Goal: Communication & Community: Answer question/provide support

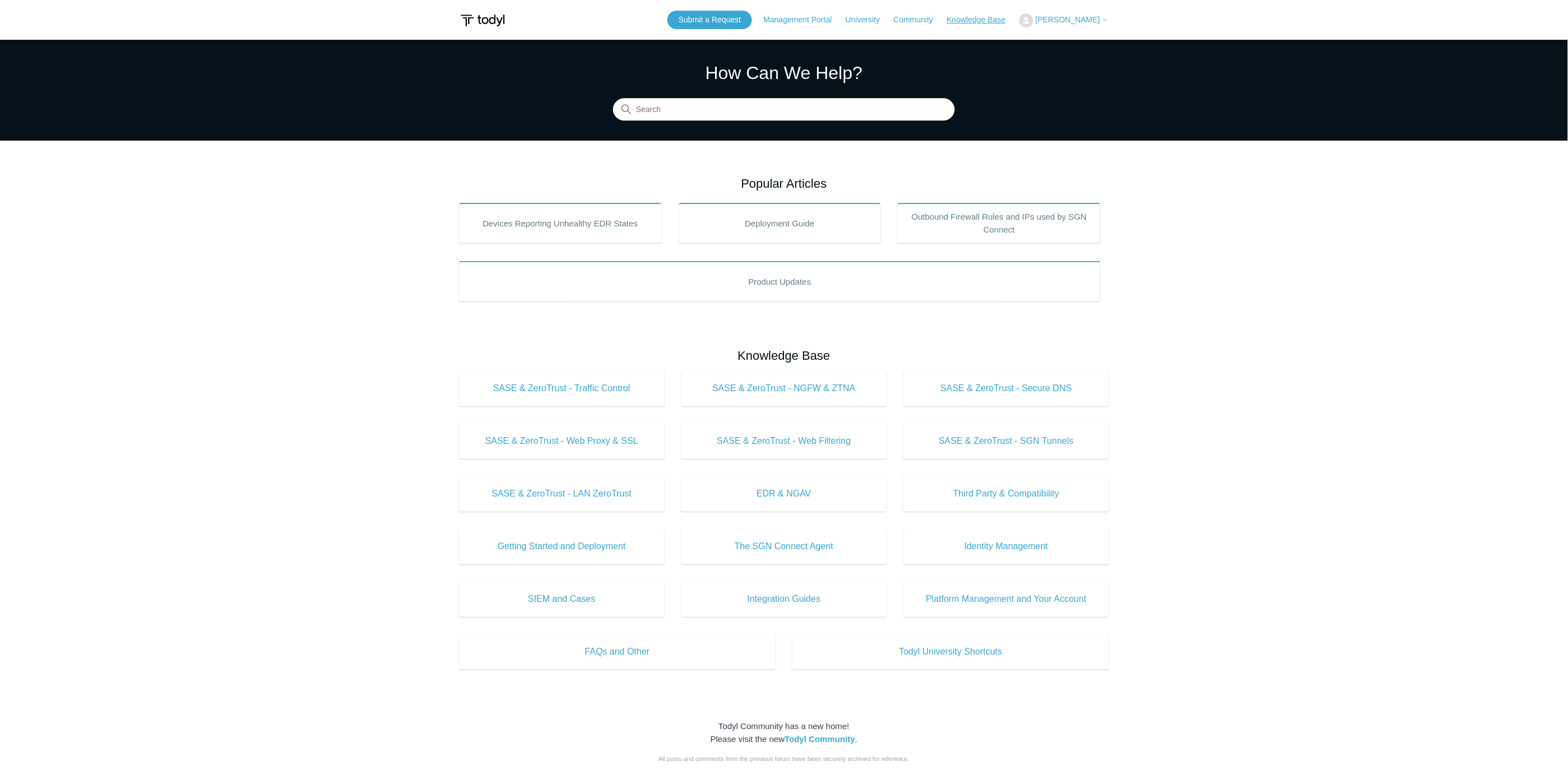
click at [990, 23] on link "Knowledge Base" at bounding box center [982, 20] width 70 height 12
click at [1093, 21] on span "[PERSON_NAME]" at bounding box center [1068, 20] width 65 height 9
click at [1078, 44] on link "My Support Requests" at bounding box center [1074, 44] width 109 height 20
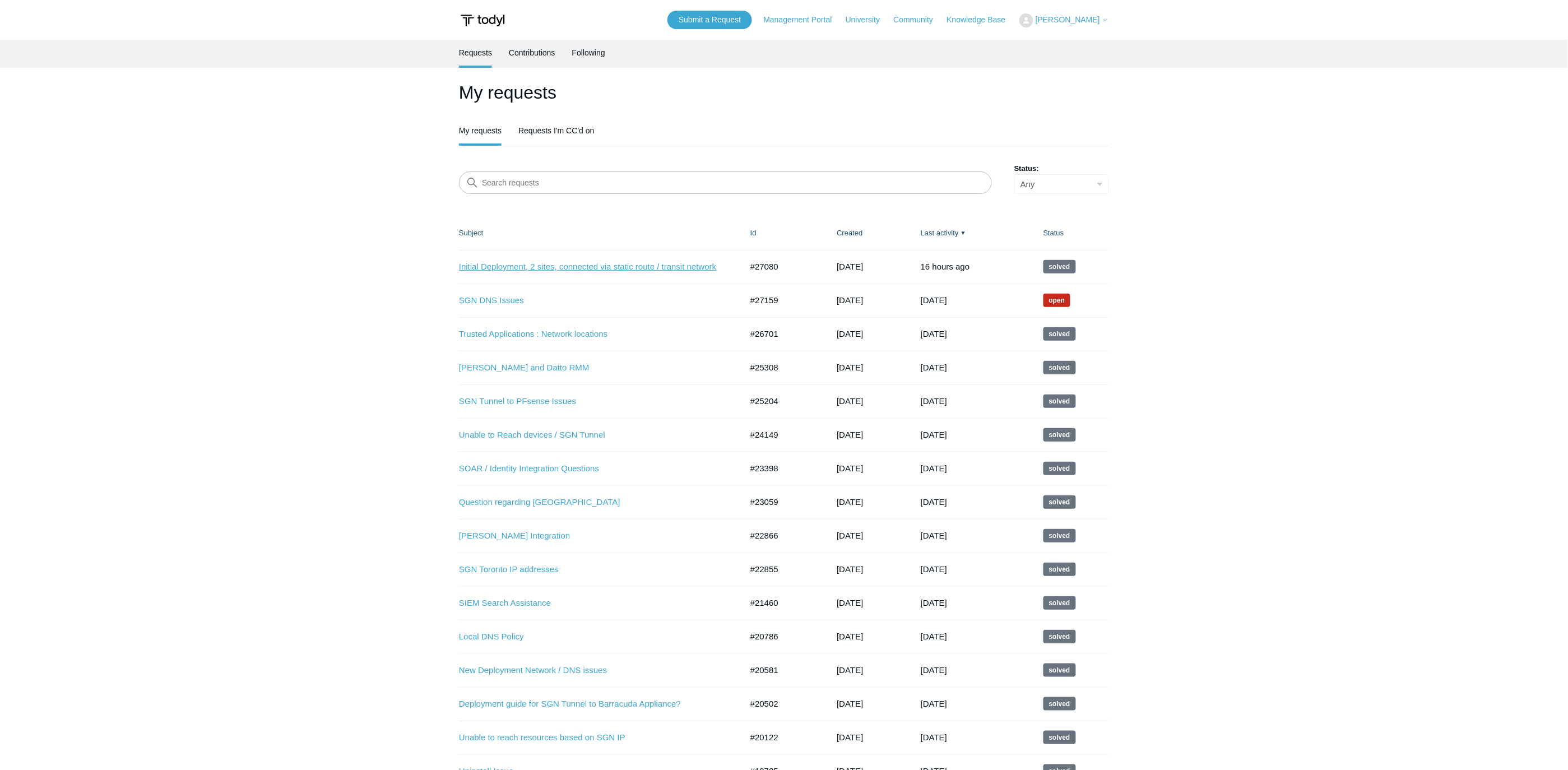
click at [607, 267] on link "Initial Deployment, 2 sites, connected via static route / transit network" at bounding box center [591, 267] width 267 height 13
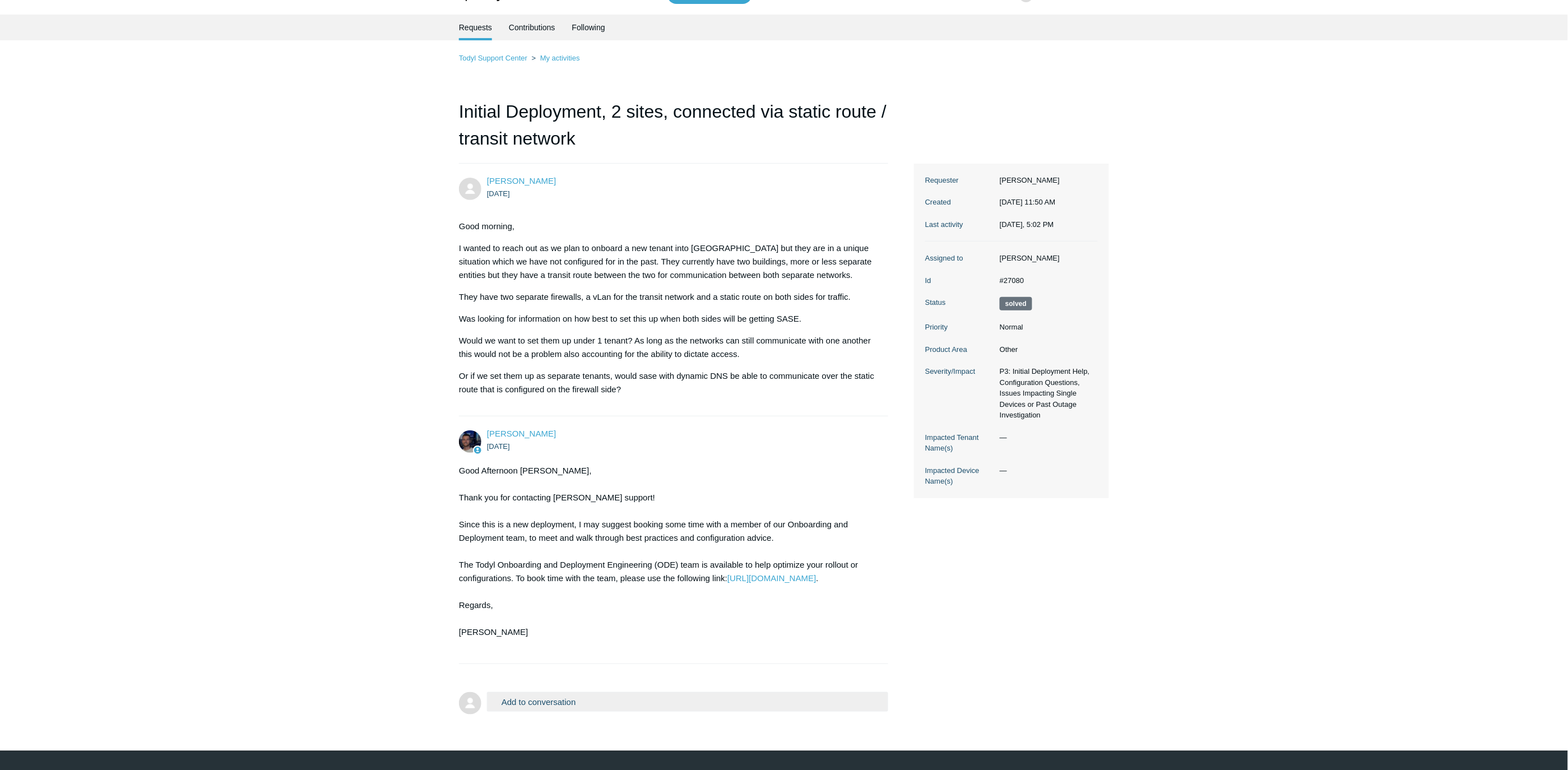
scroll to position [49, 0]
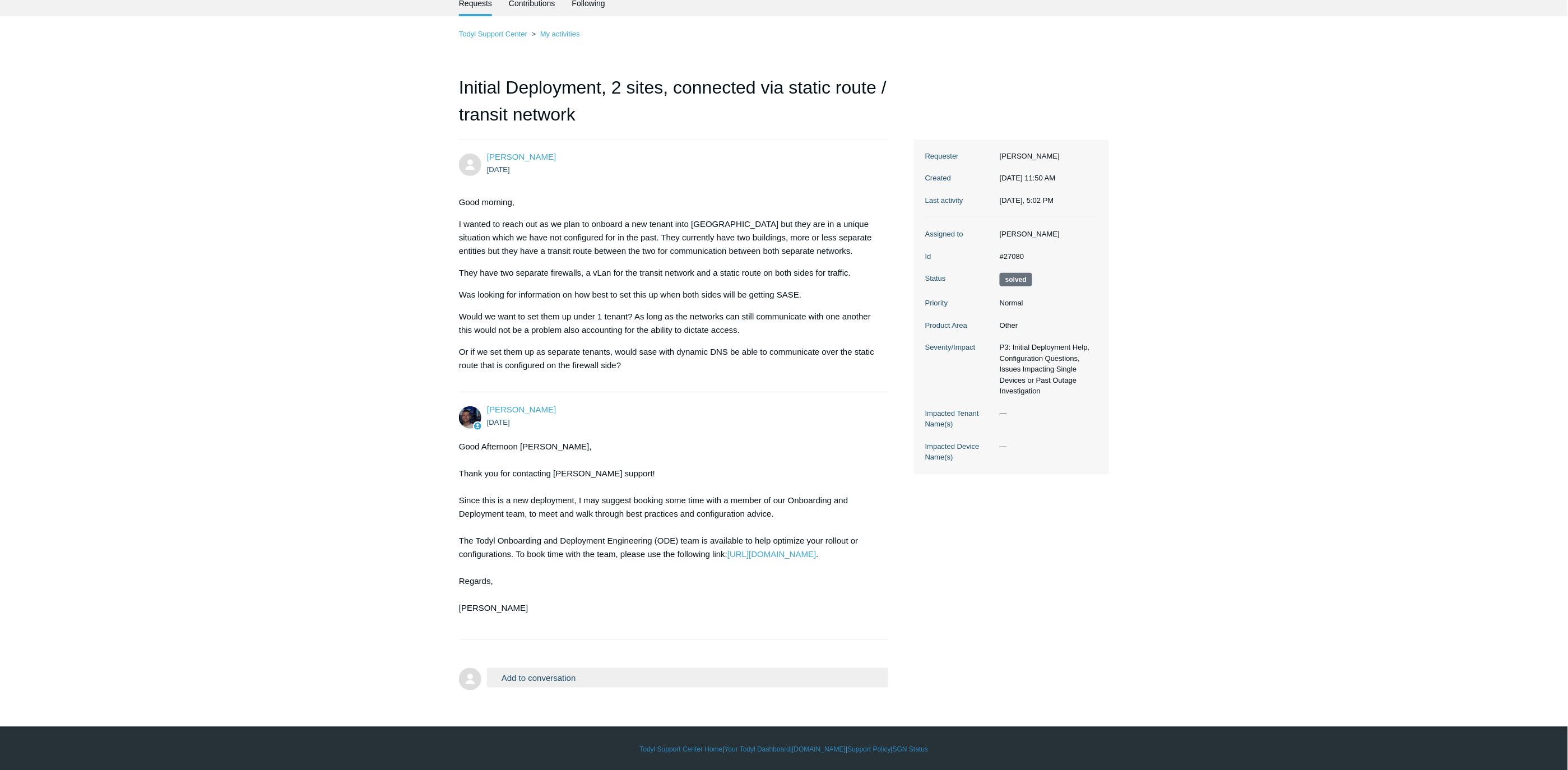
click at [677, 677] on button "Add to conversation" at bounding box center [688, 678] width 401 height 20
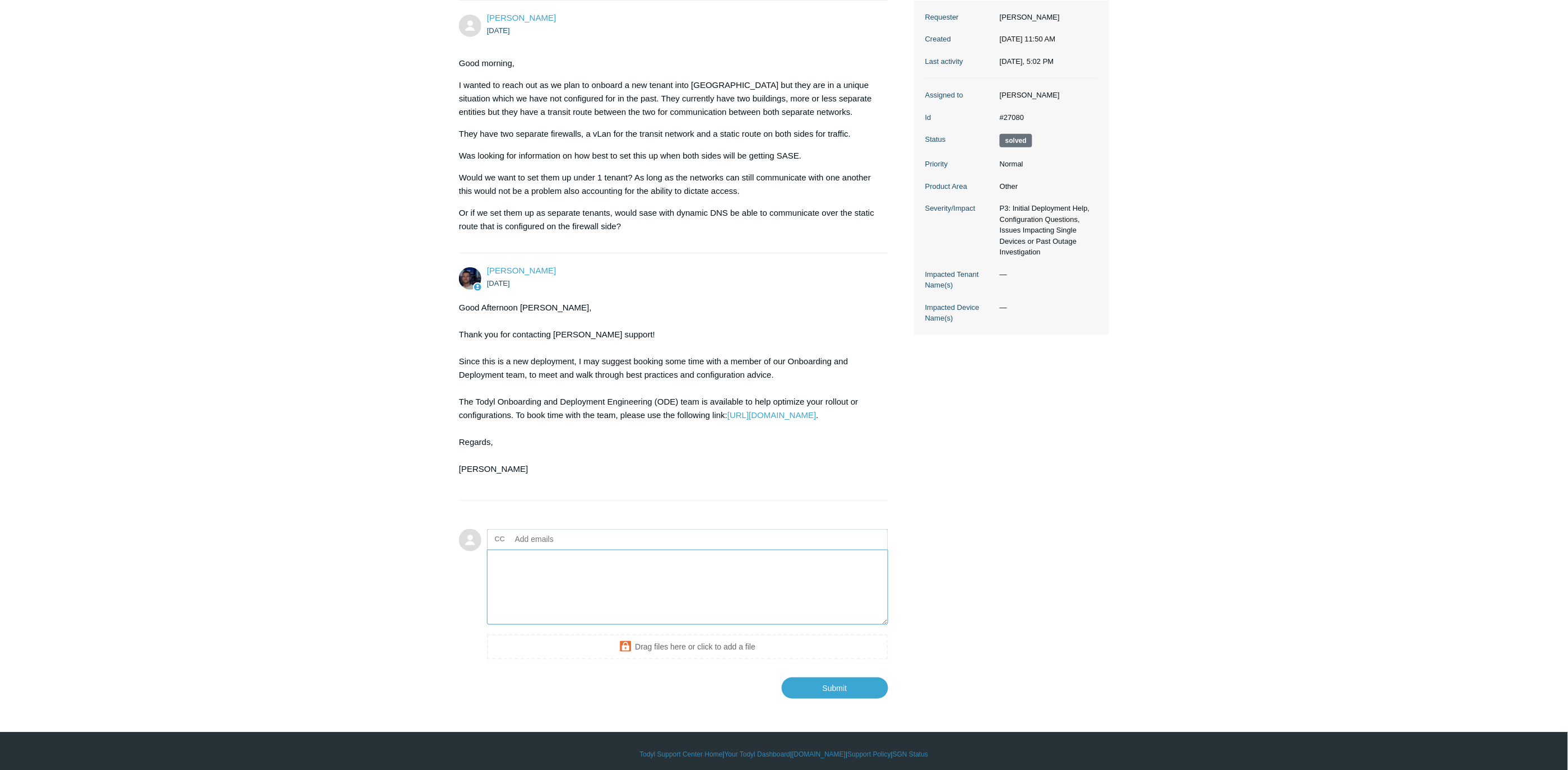
scroll to position [195, 0]
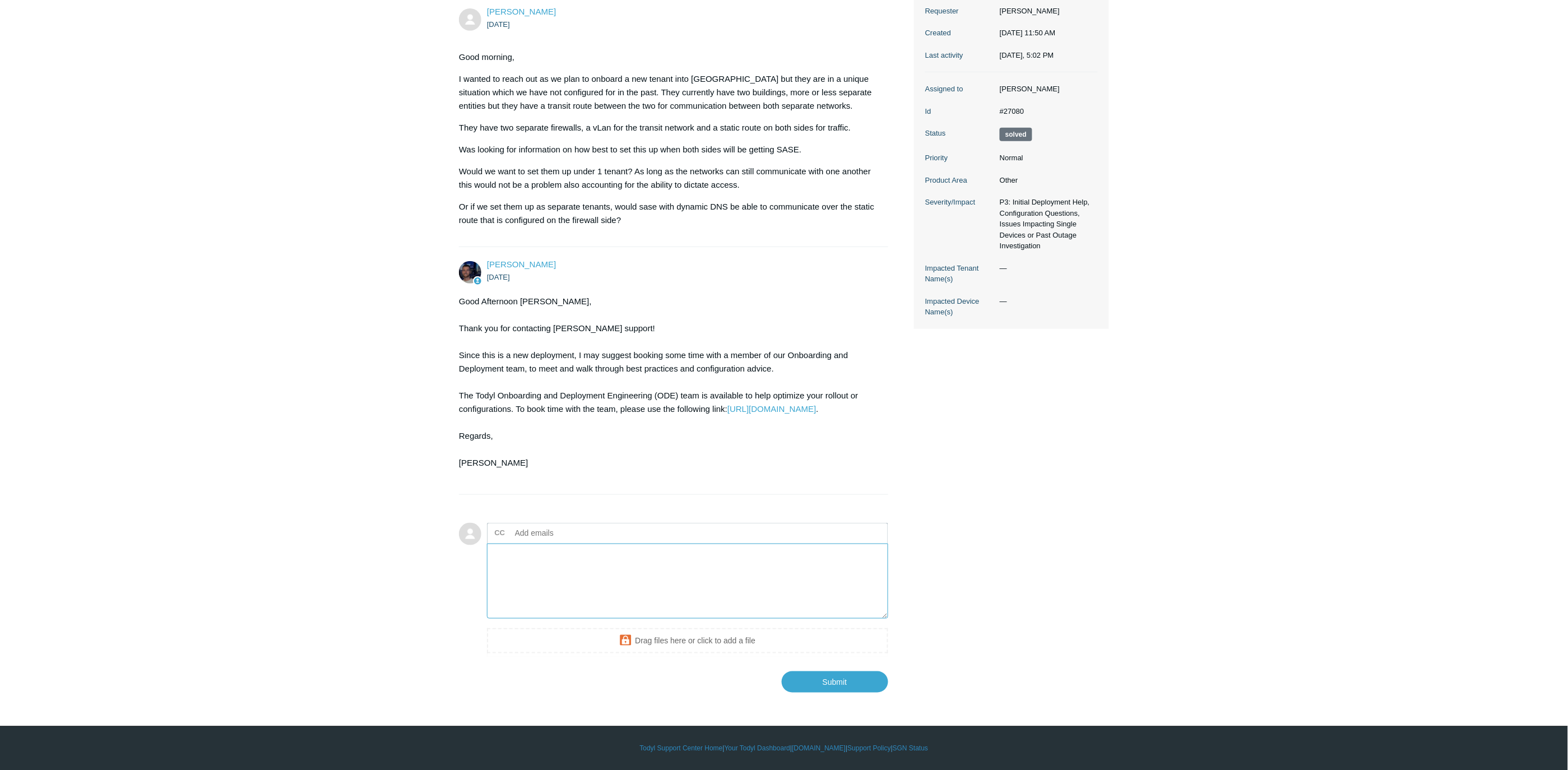
click at [670, 581] on textarea "Add your reply" at bounding box center [688, 582] width 401 height 75
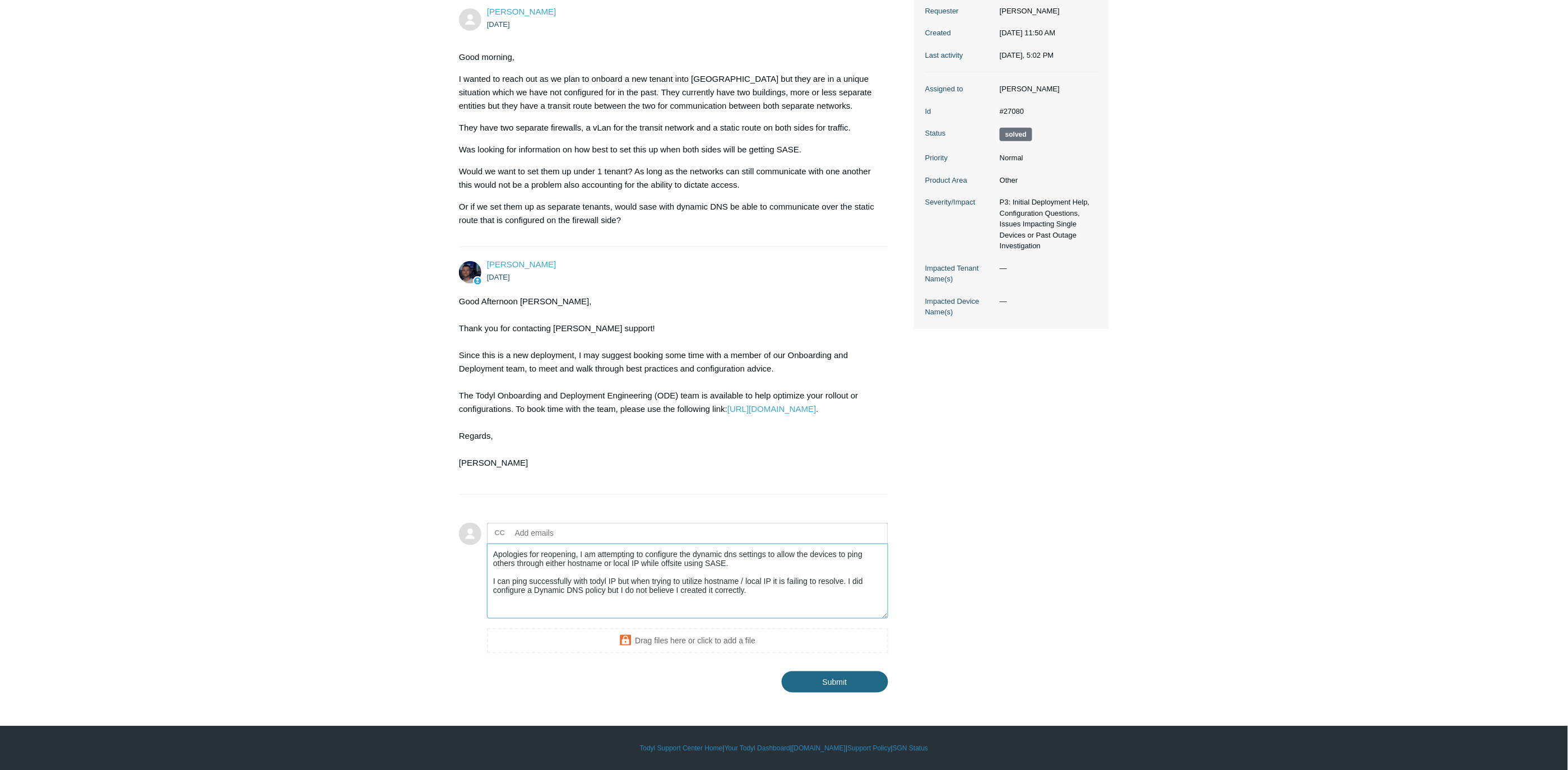
type textarea "Apologies for reopening, I am attempting to configure the dynamic dns settings …"
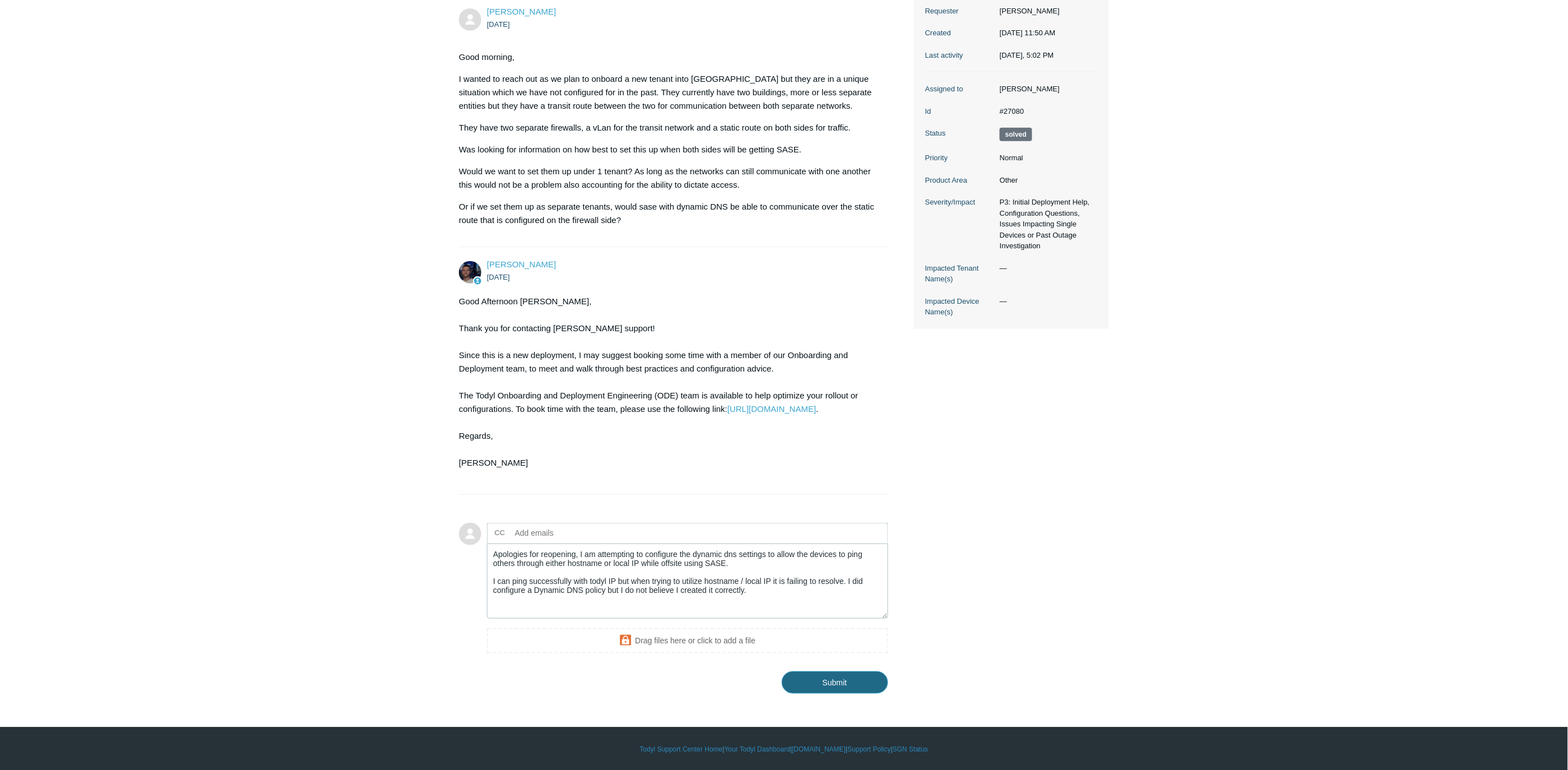
click at [816, 684] on input "Submit" at bounding box center [835, 682] width 107 height 22
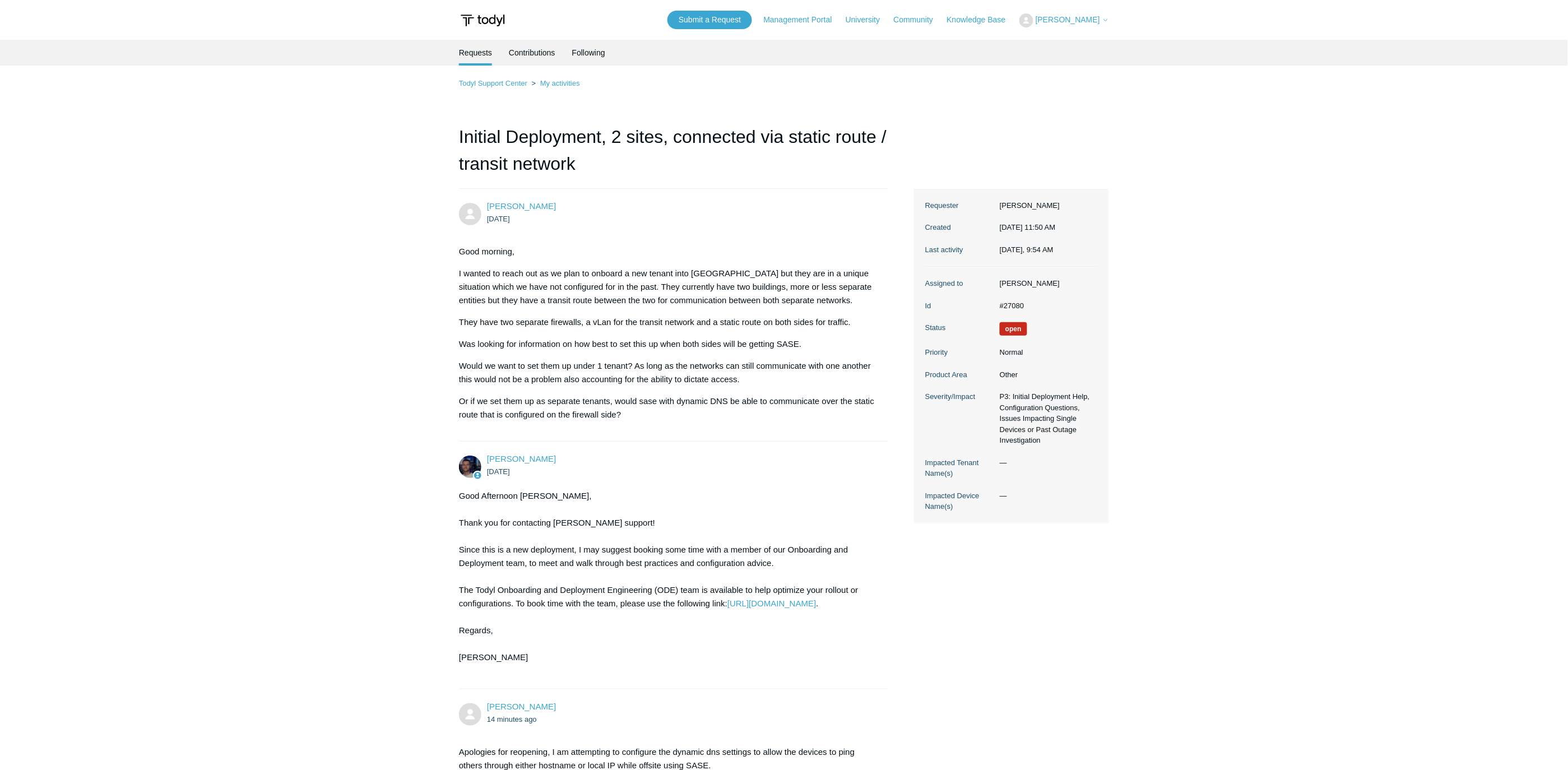
scroll to position [211, 0]
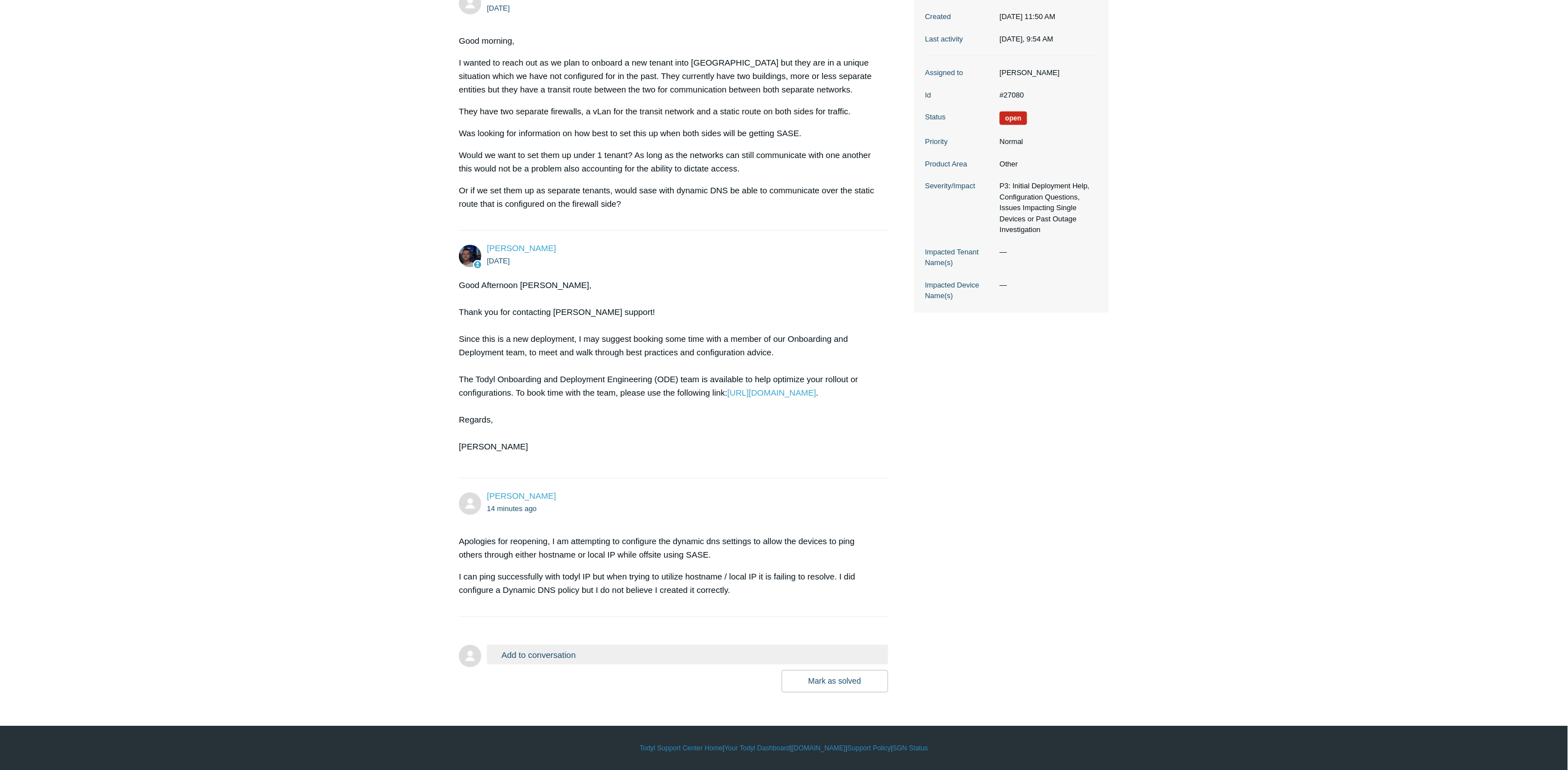
drag, startPoint x: 237, startPoint y: 338, endPoint x: 341, endPoint y: 144, distance: 220.1
click at [237, 337] on main "Requests Contributions Following Todyl Support Center My activities Initial Dep…" at bounding box center [784, 261] width 1568 height 863
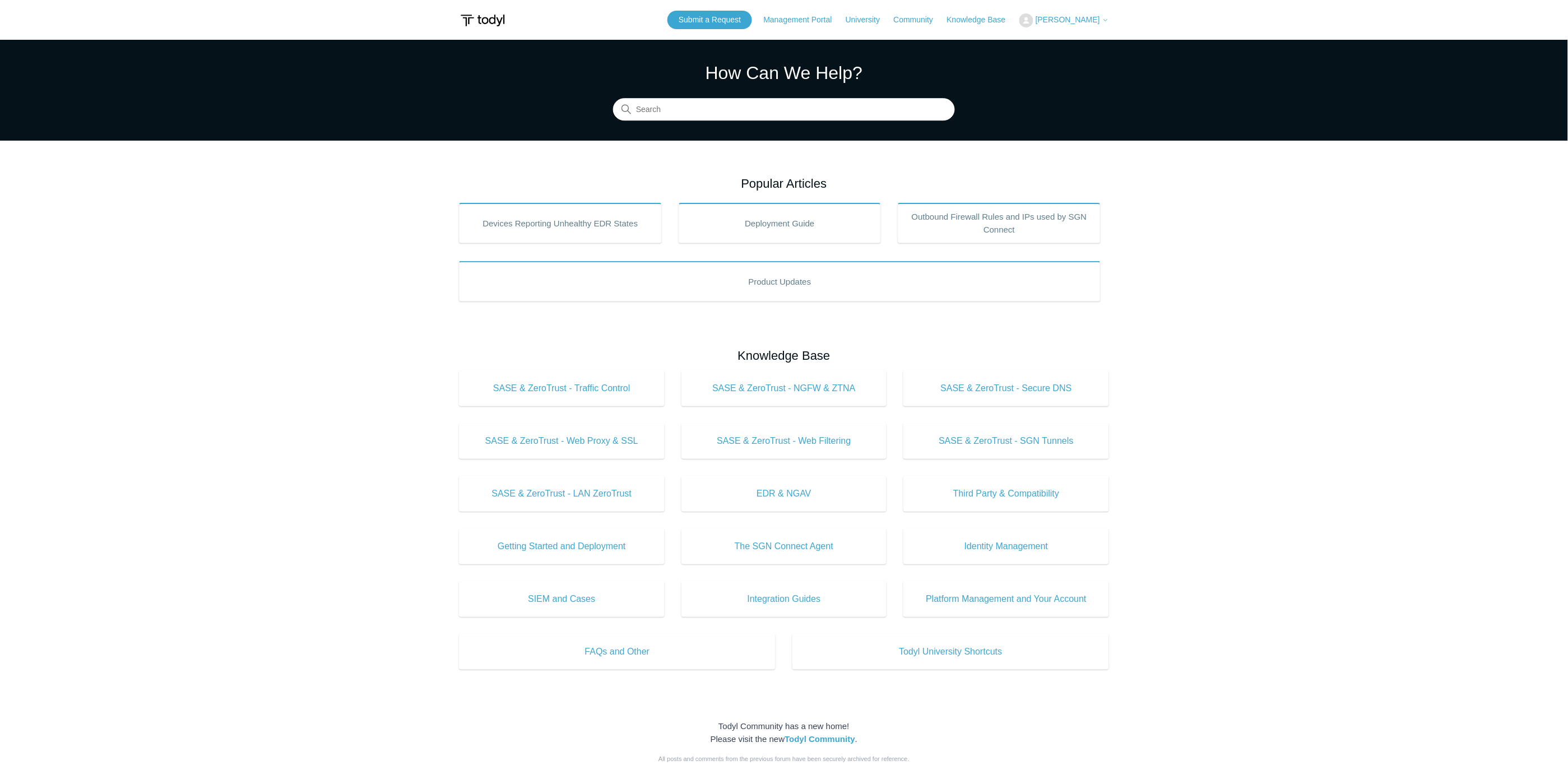
click at [1072, 22] on span "[PERSON_NAME]" at bounding box center [1068, 20] width 65 height 9
click at [1075, 48] on link "My Support Requests" at bounding box center [1074, 44] width 109 height 20
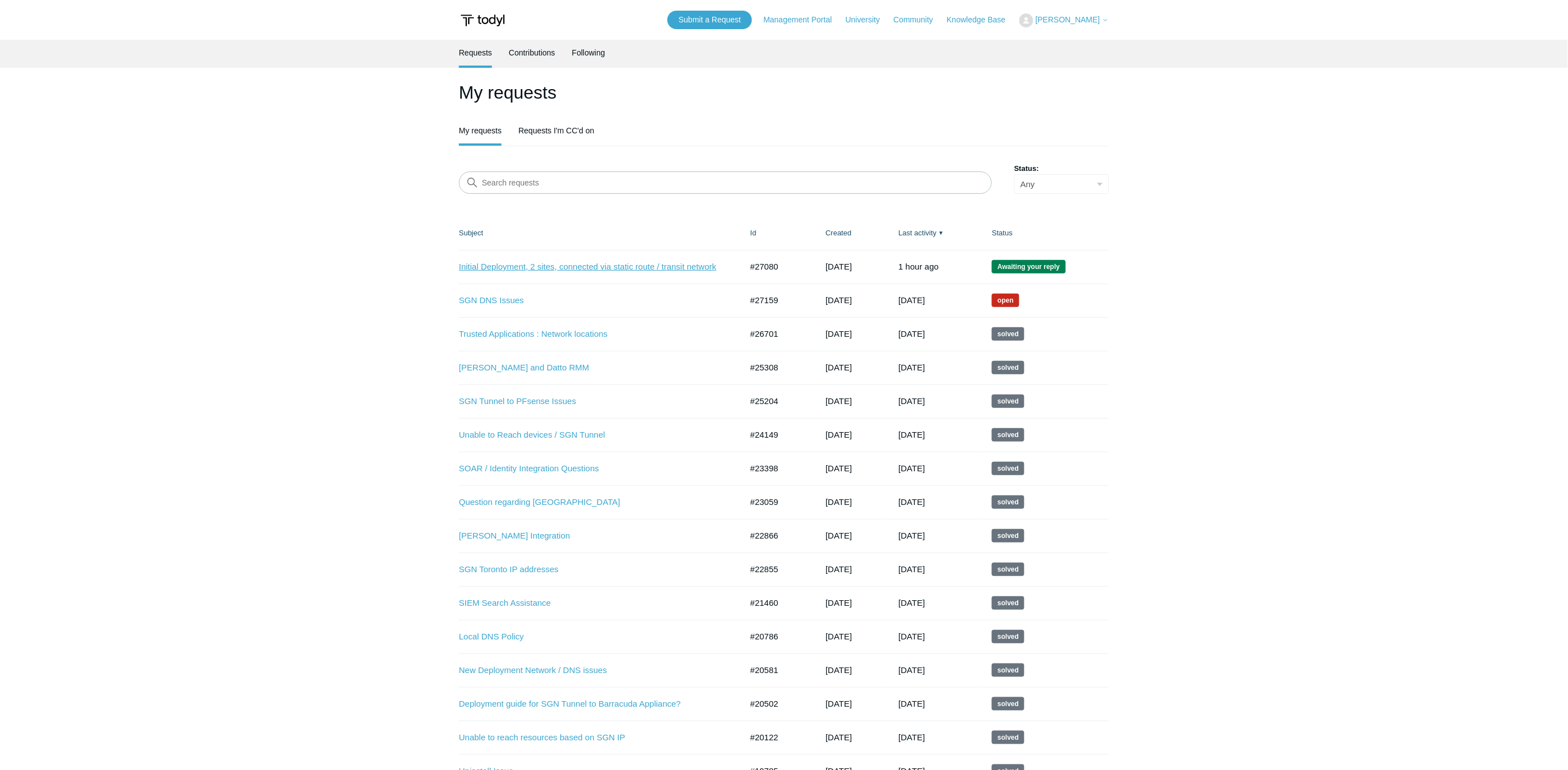
click at [599, 262] on link "Initial Deployment, 2 sites, connected via static route / transit network" at bounding box center [591, 267] width 267 height 13
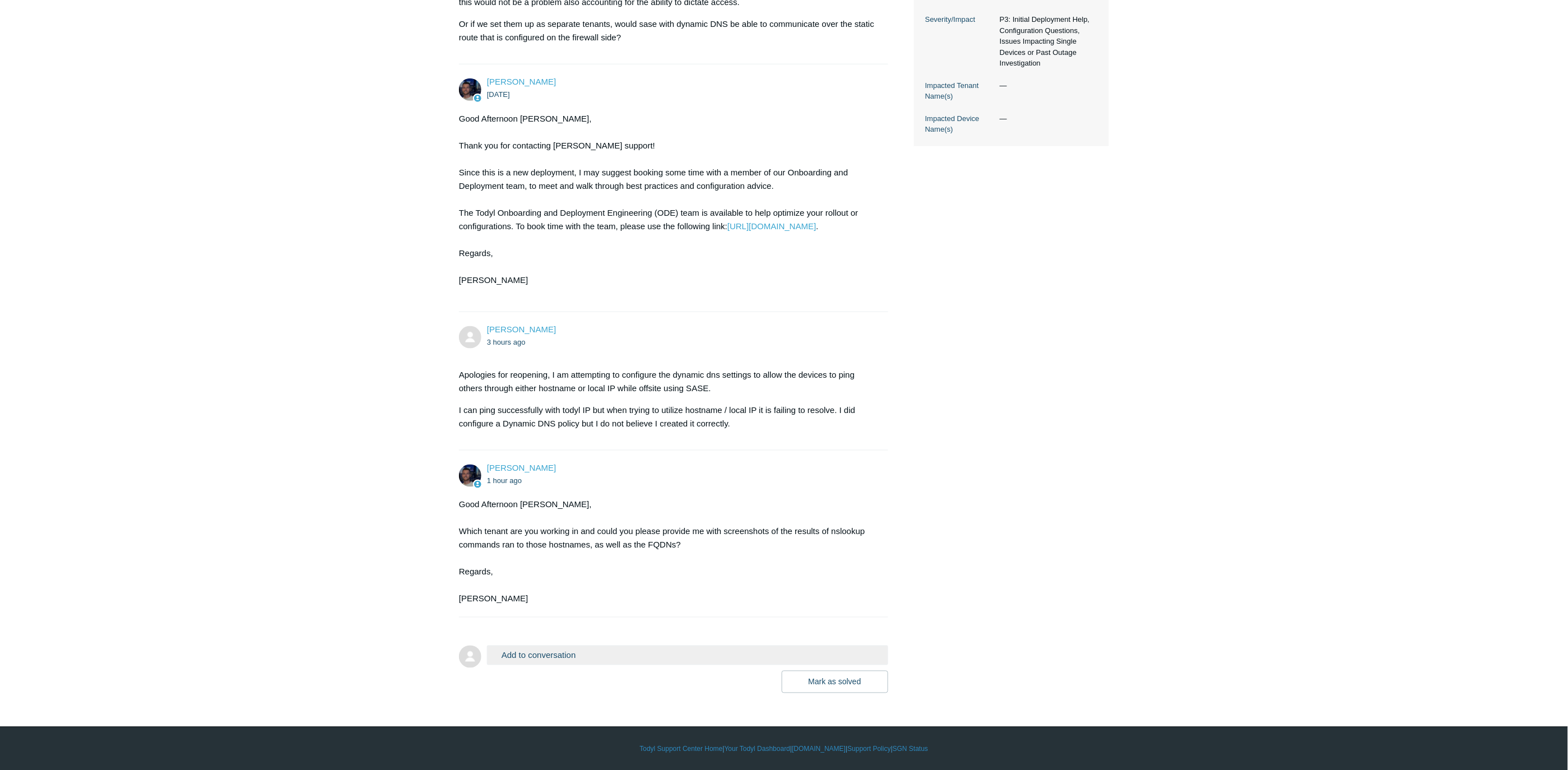
scroll to position [378, 0]
click at [604, 659] on button "Add to conversation" at bounding box center [688, 655] width 401 height 20
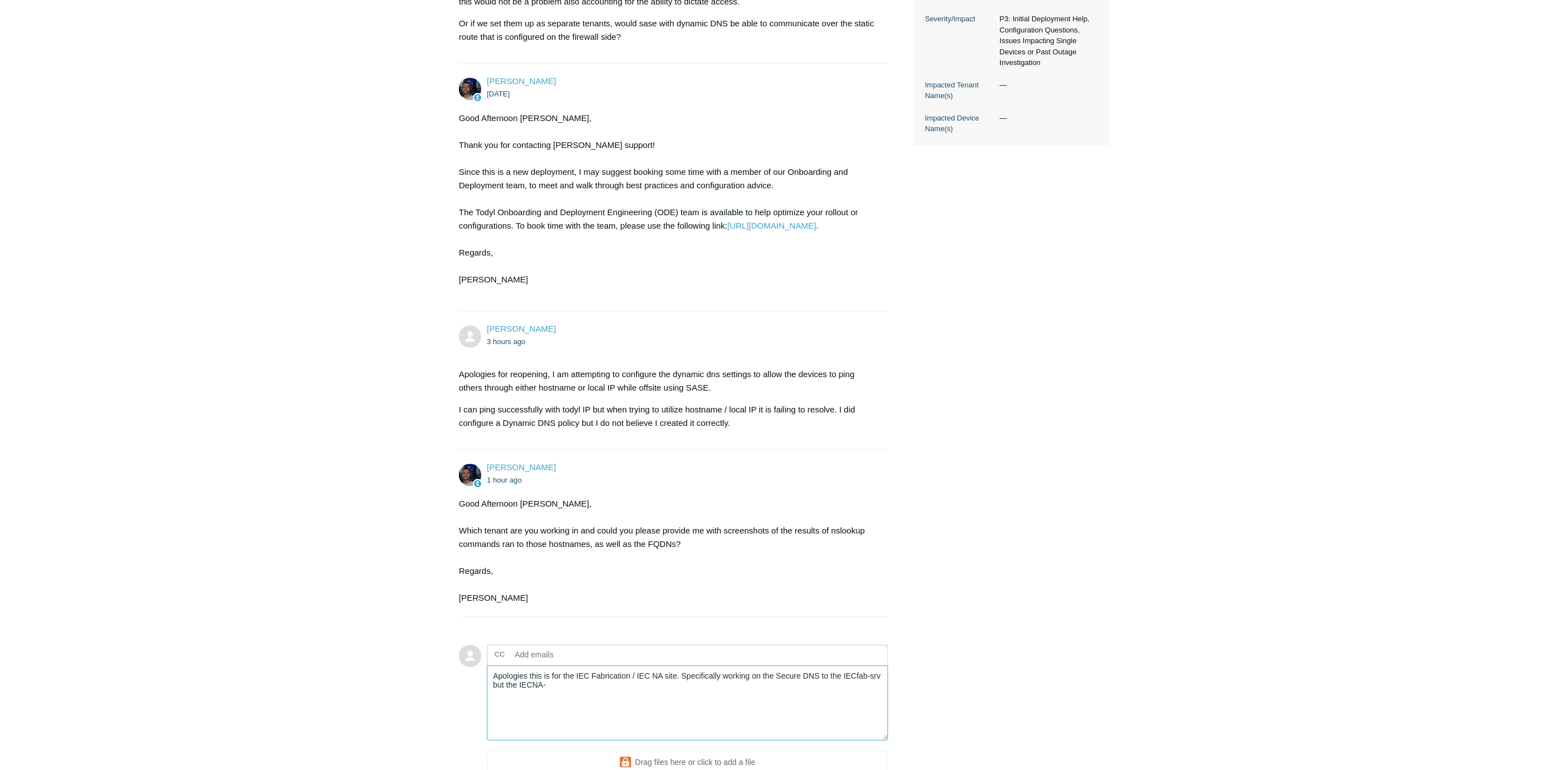
click at [560, 687] on textarea "Apologies this is for the IEC Fabrication / IEC NA site. Specifically working o…" at bounding box center [688, 704] width 401 height 75
click at [278, 415] on main "Requests Contributions Following Todyl Support Center My activities Initial Dep…" at bounding box center [784, 238] width 1568 height 1153
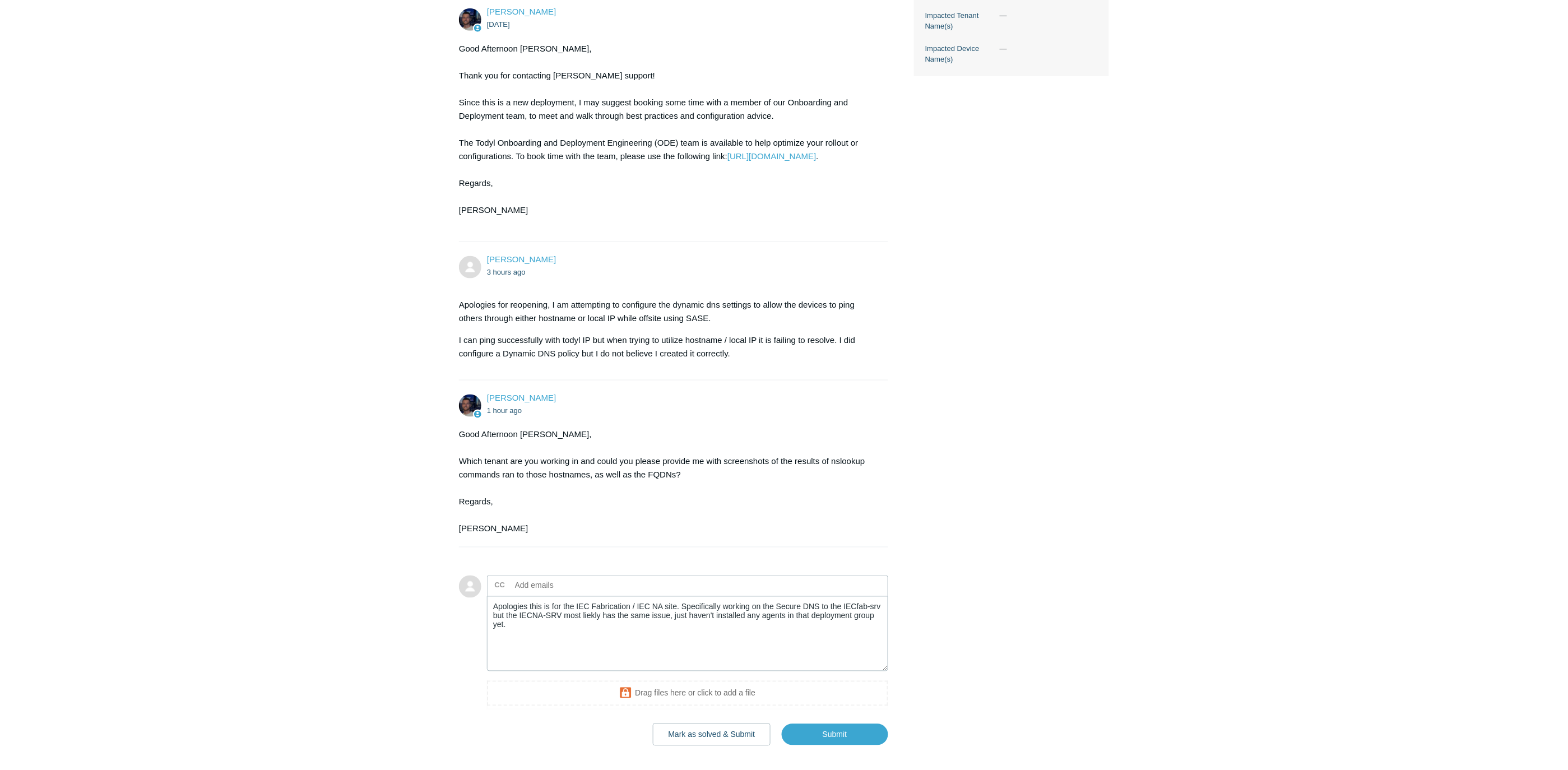
scroll to position [501, 0]
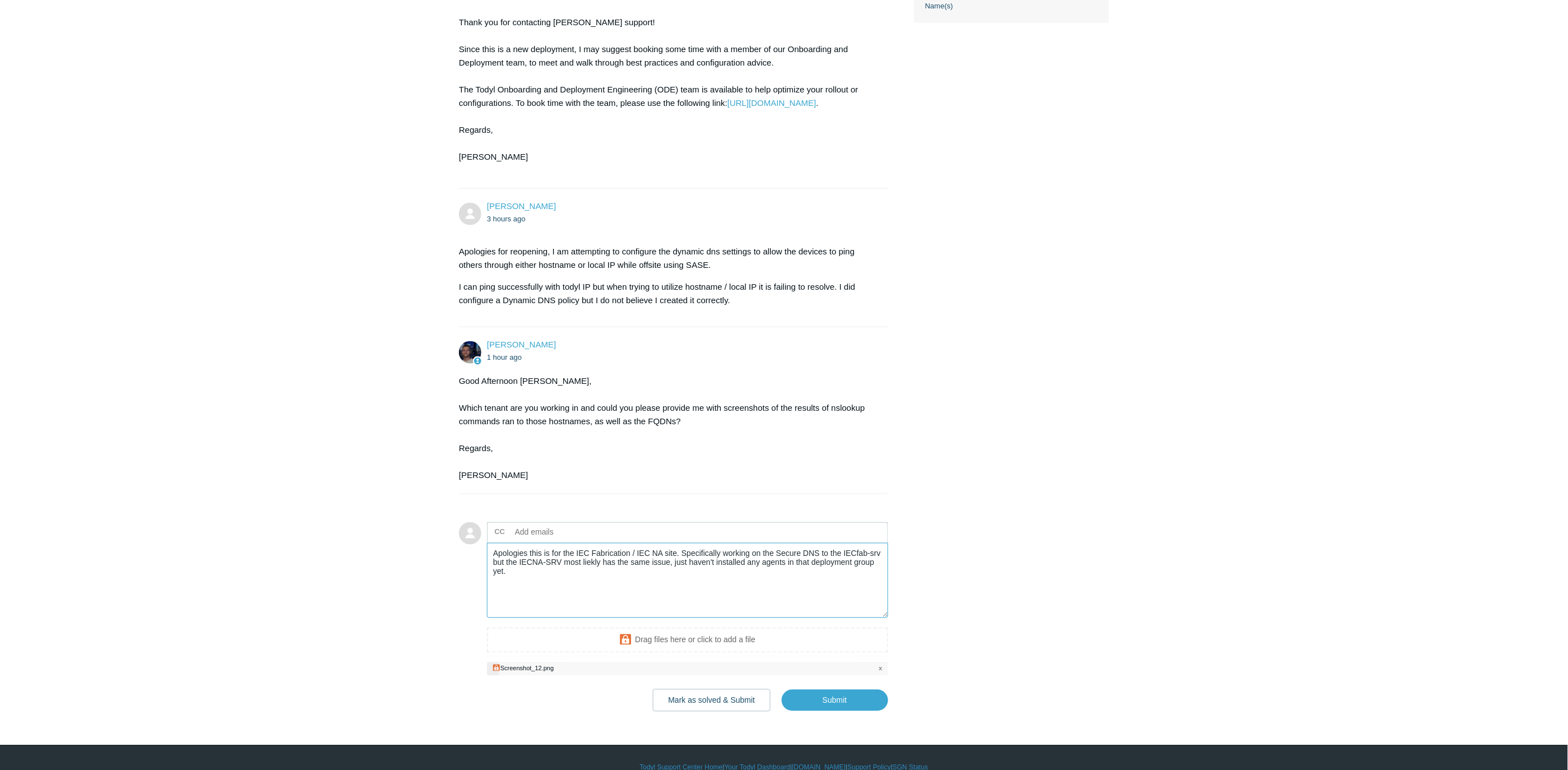
click at [591, 579] on textarea "Apologies this is for the IEC Fabrication / IEC NA site. Specifically working o…" at bounding box center [688, 581] width 401 height 75
click at [827, 702] on input "Submit" at bounding box center [835, 701] width 107 height 22
click at [1278, 450] on main "Requests Contributions Following Todyl Support Center My activities Initial Dep…" at bounding box center [784, 126] width 1568 height 1172
click at [819, 704] on input "Submit" at bounding box center [835, 701] width 107 height 22
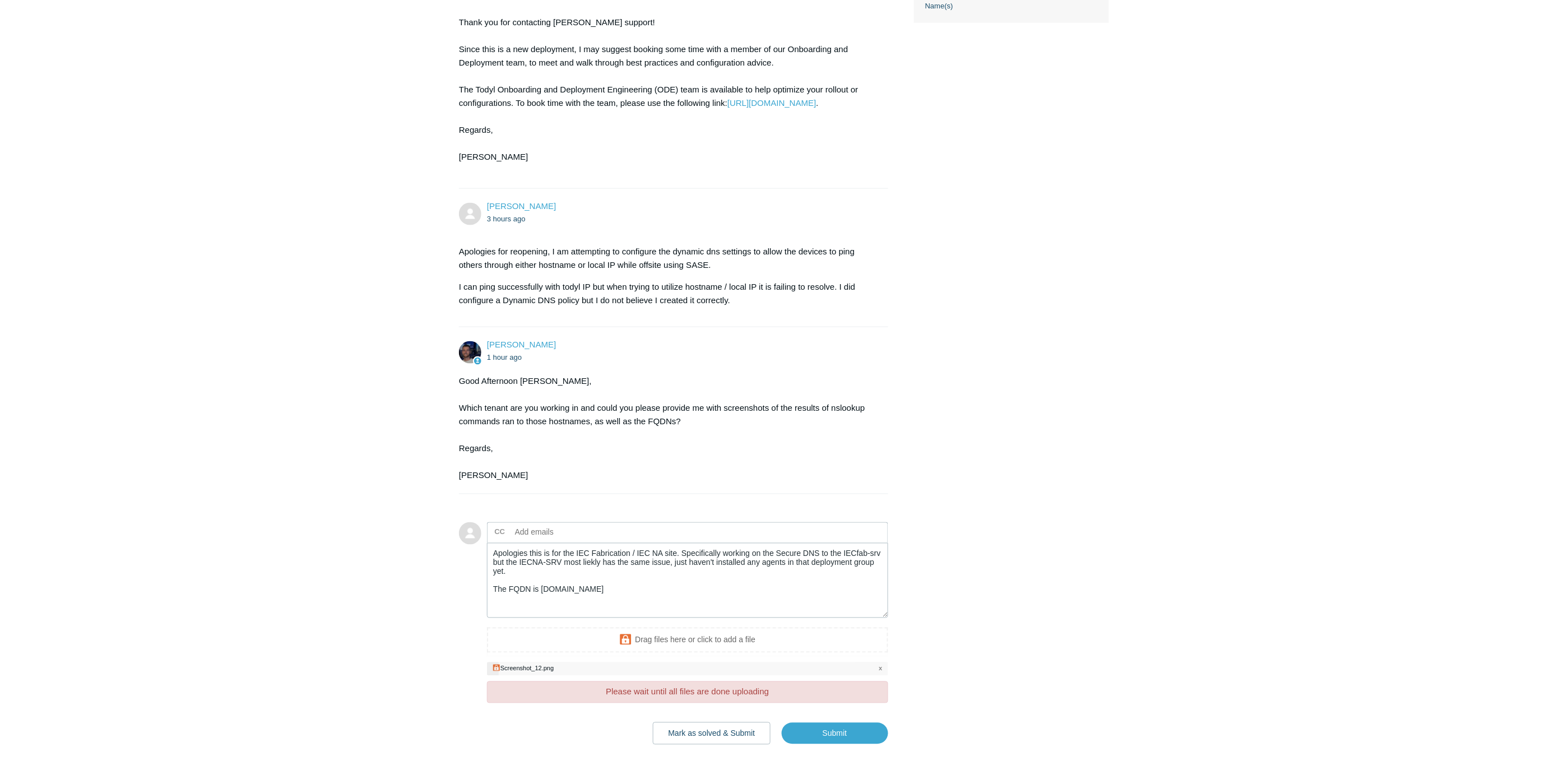
click at [880, 665] on span "x" at bounding box center [880, 669] width 4 height 10
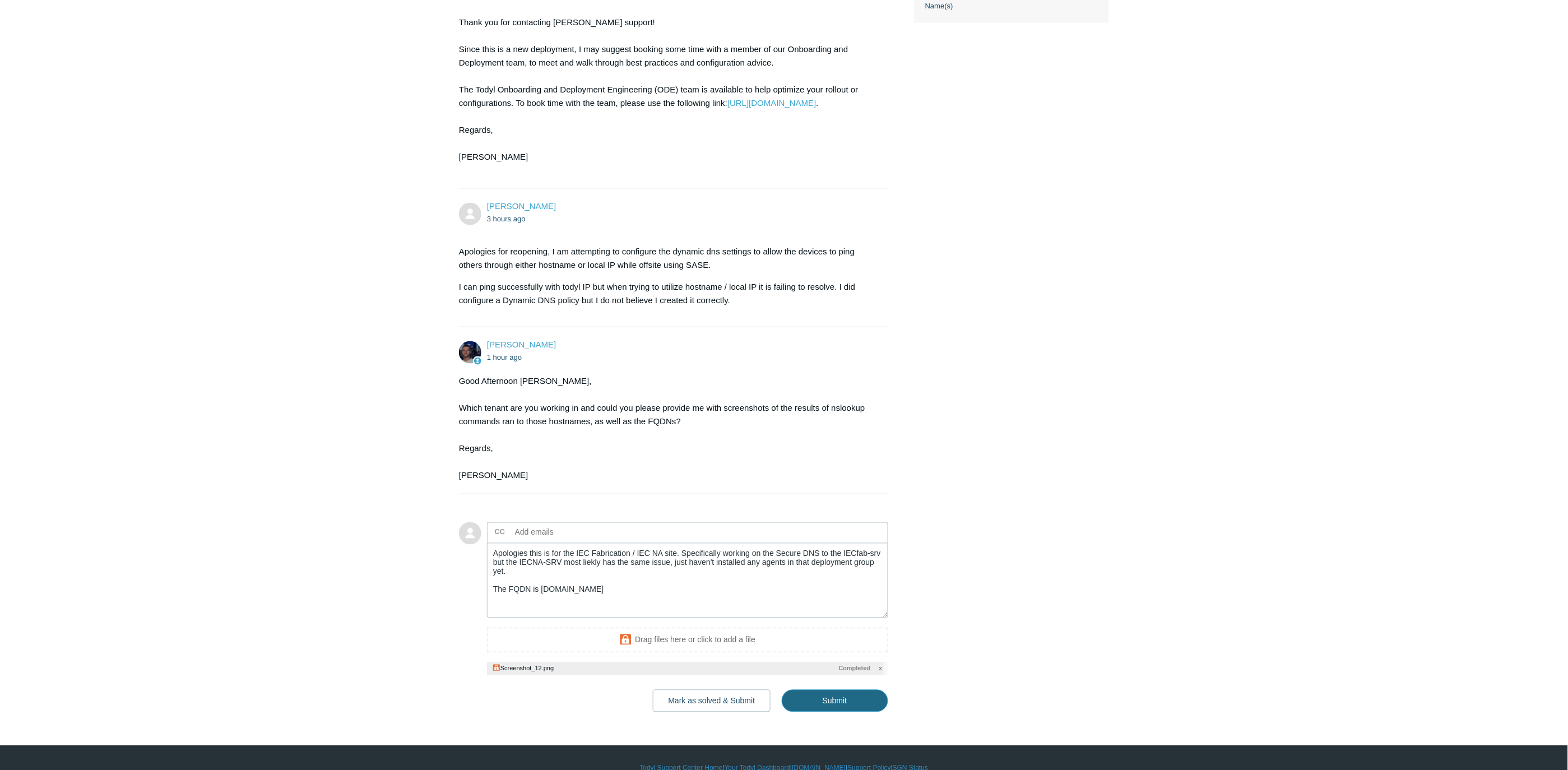
click at [849, 704] on input "Submit" at bounding box center [835, 701] width 107 height 22
type textarea "Apologies this is for the IEC Fabrication / IEC NA site. Specifically working o…"
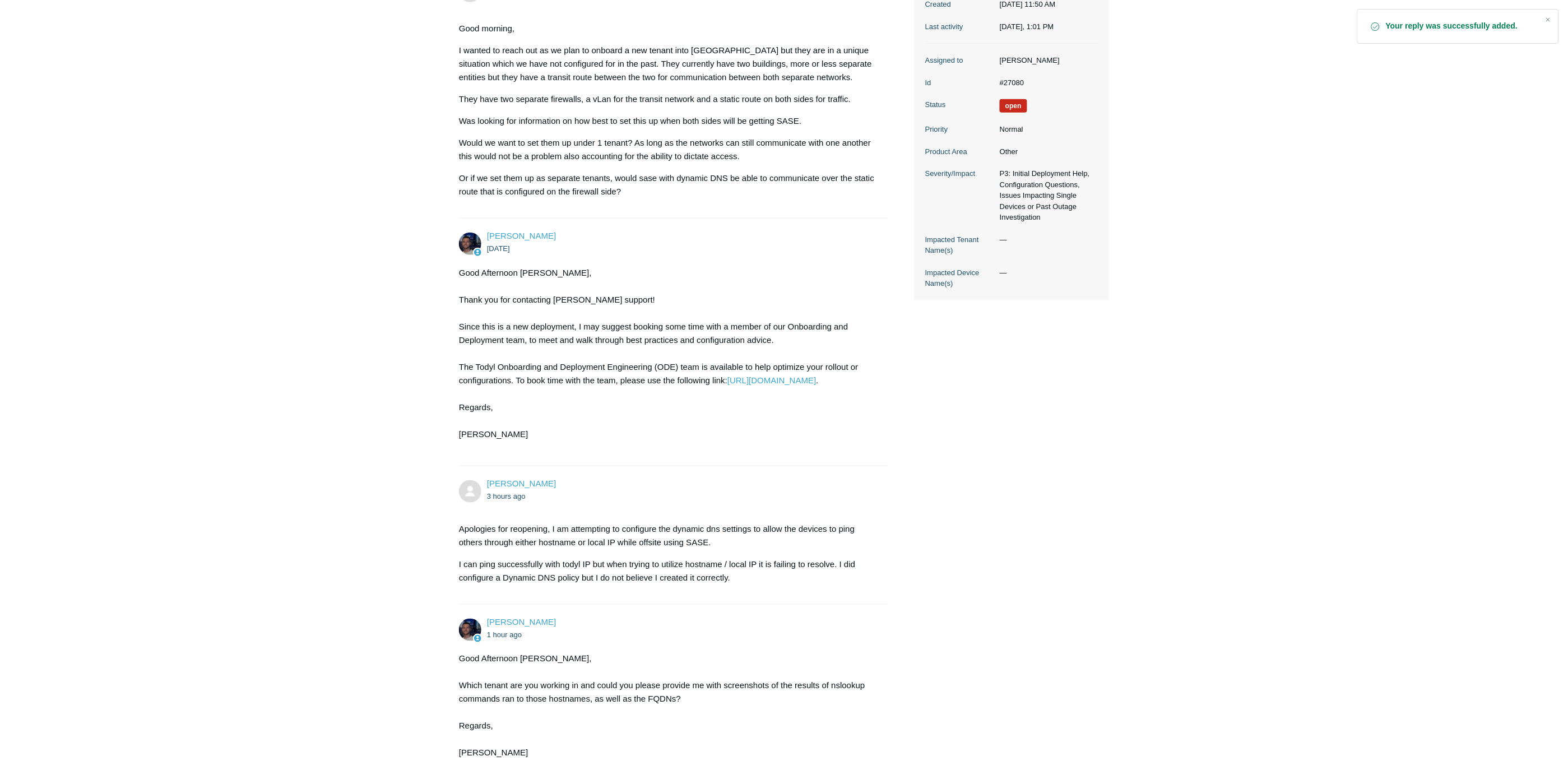
scroll to position [249, 0]
